Goal: Task Accomplishment & Management: Complete application form

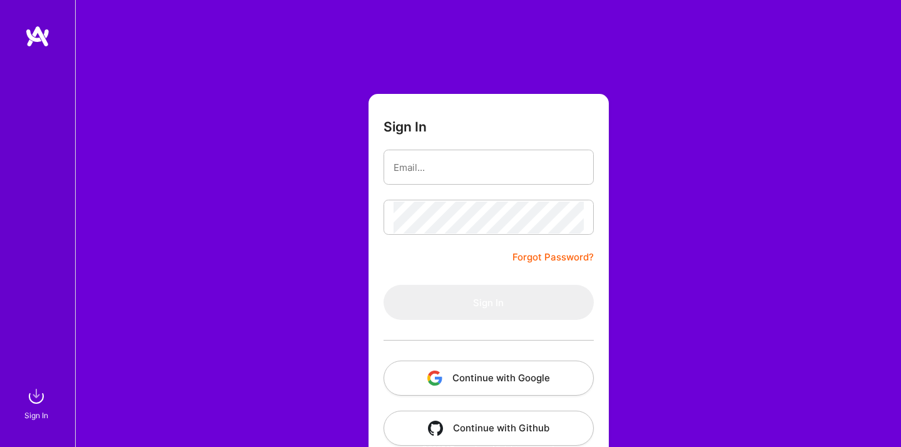
click at [527, 347] on div at bounding box center [489, 340] width 210 height 41
click at [527, 375] on button "Continue with Google" at bounding box center [489, 377] width 210 height 35
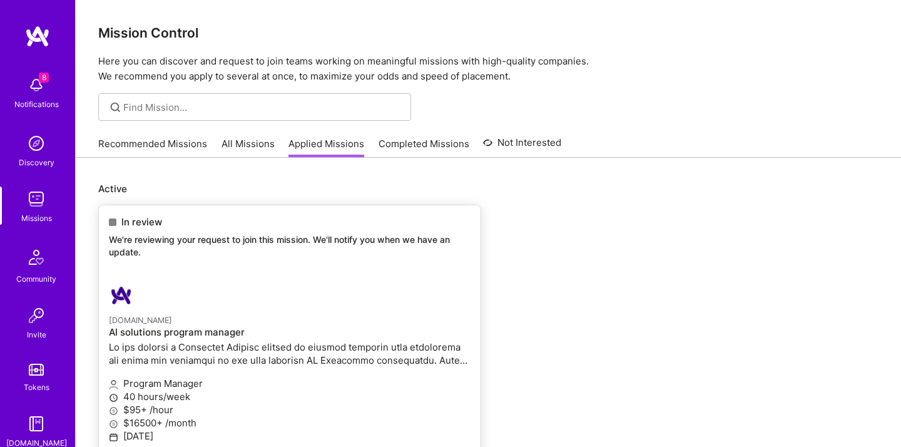
scroll to position [150, 0]
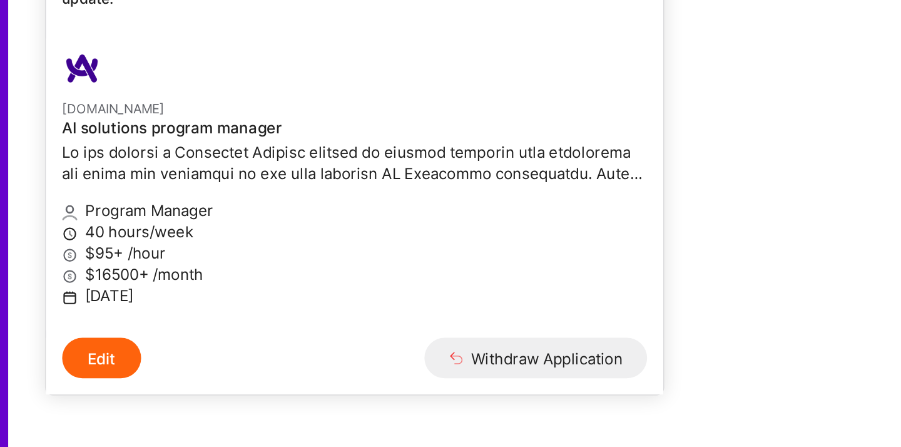
click at [180, 181] on h4 "AI solutions program manager" at bounding box center [290, 182] width 362 height 11
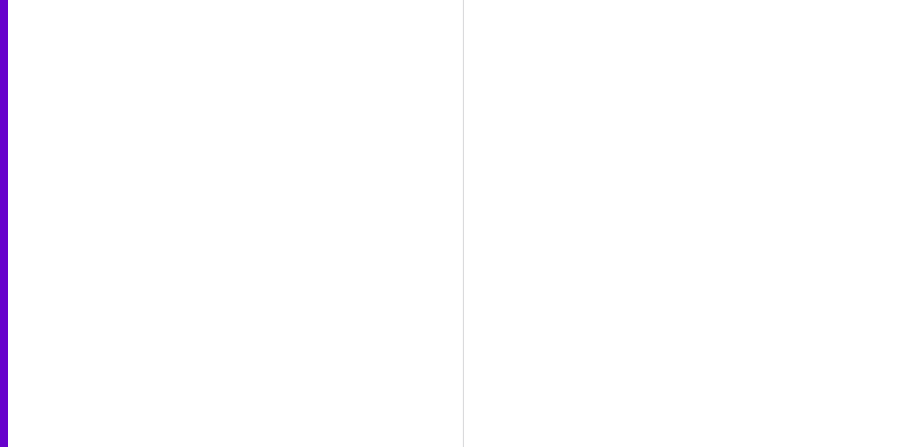
select select "US"
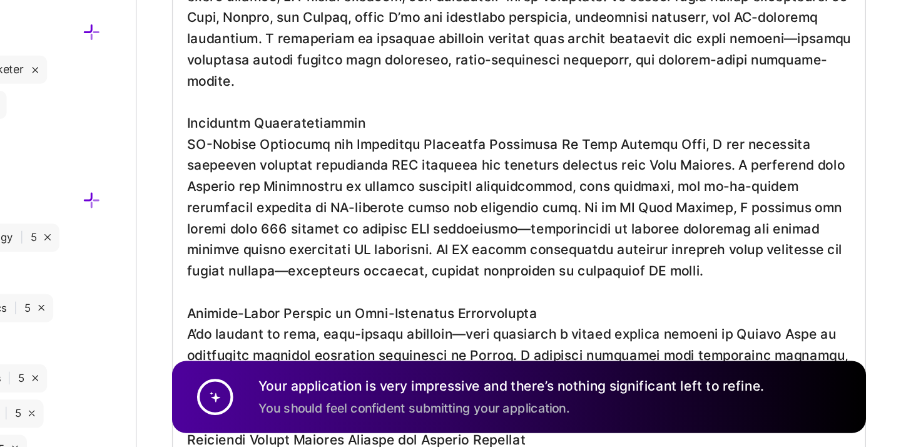
scroll to position [1, 0]
drag, startPoint x: 684, startPoint y: 218, endPoint x: 698, endPoint y: 290, distance: 73.3
click at [698, 290] on textarea "To enrich screen reader interactions, please activate Accessibility in Grammarl…" at bounding box center [629, 306] width 494 height 455
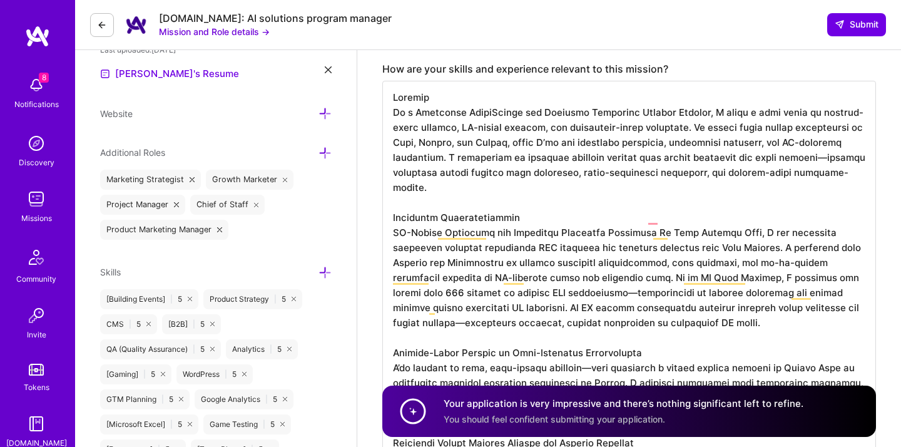
scroll to position [0, 0]
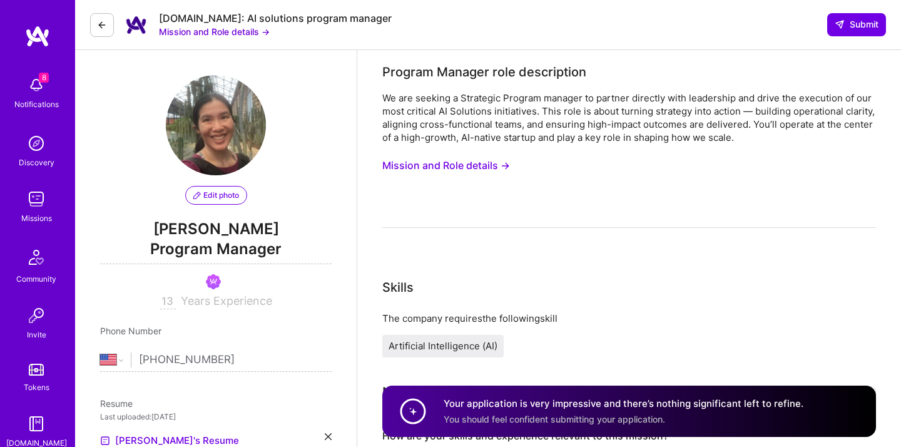
click at [489, 162] on button "Mission and Role details →" at bounding box center [446, 165] width 128 height 23
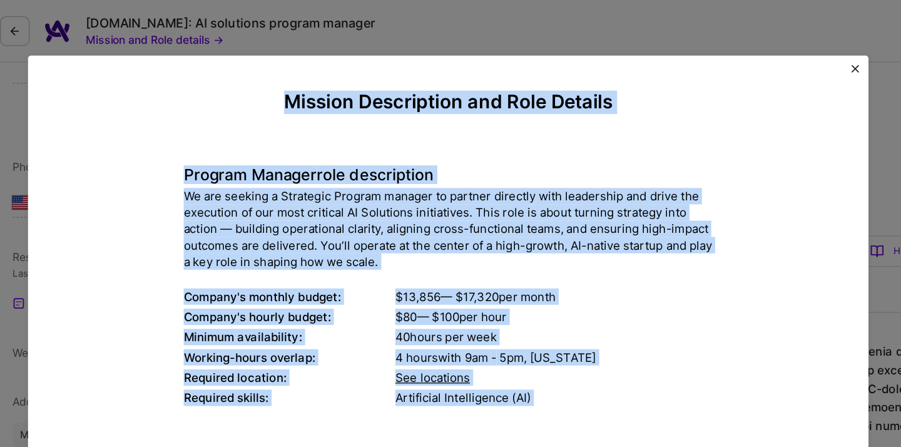
drag, startPoint x: 497, startPoint y: 372, endPoint x: 318, endPoint y: 81, distance: 342.4
copy div "Loremip Dolorsitame con Adip Elitsed Doeiusm Tempori utla etdoloremag Al eni ad…"
